Goal: Find specific page/section: Find specific page/section

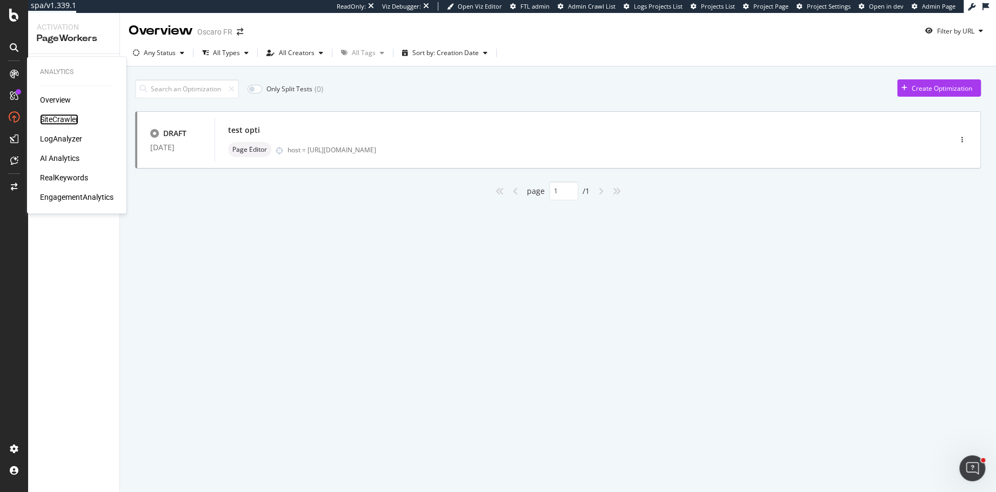
click at [52, 117] on div "SiteCrawler" at bounding box center [59, 119] width 38 height 11
